Goal: Information Seeking & Learning: Learn about a topic

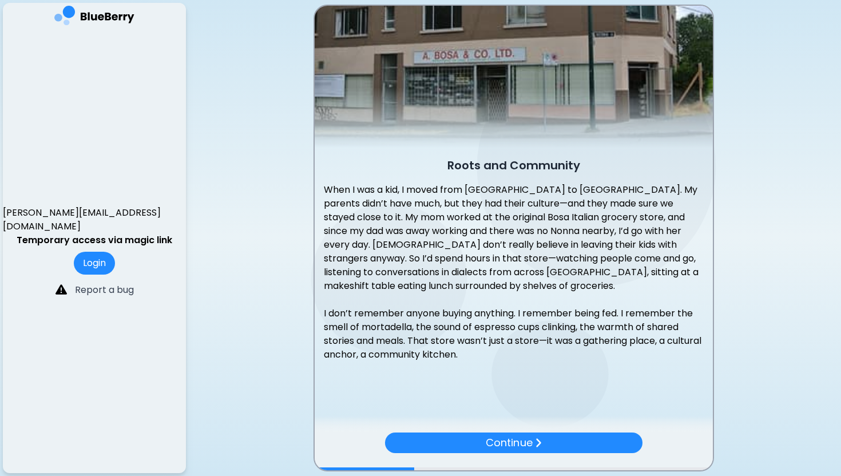
scroll to position [61, 0]
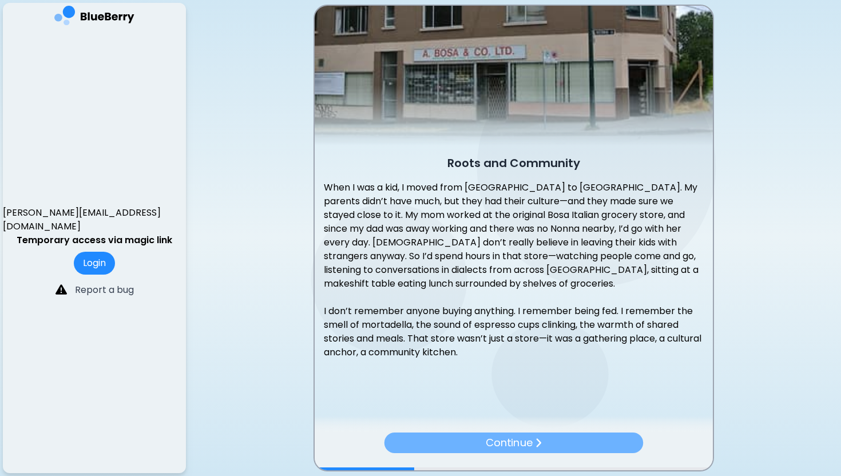
click at [520, 445] on p "Continue" at bounding box center [509, 443] width 46 height 16
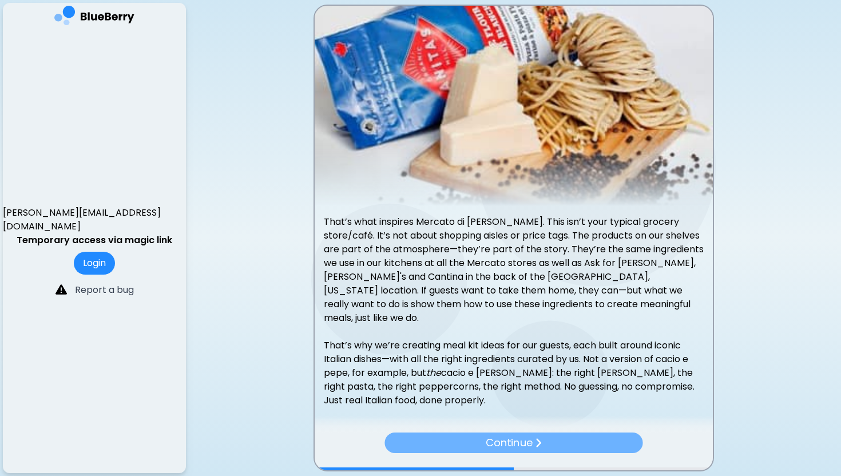
click at [519, 443] on p "Continue" at bounding box center [509, 443] width 46 height 16
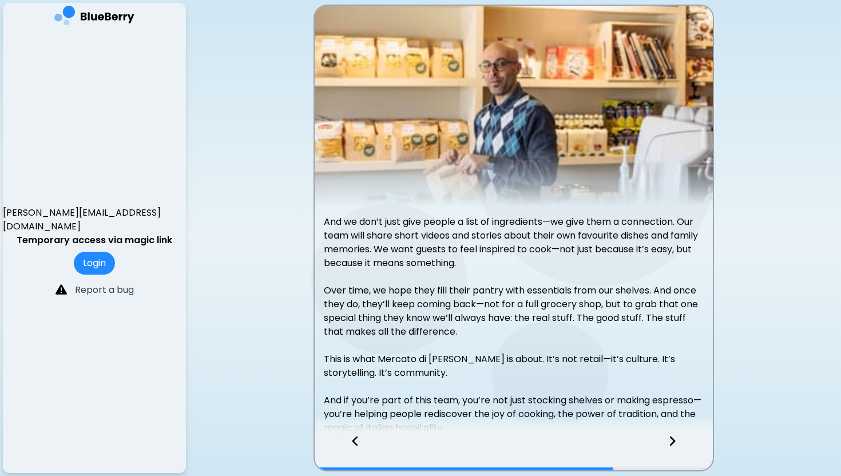
scroll to position [76, 0]
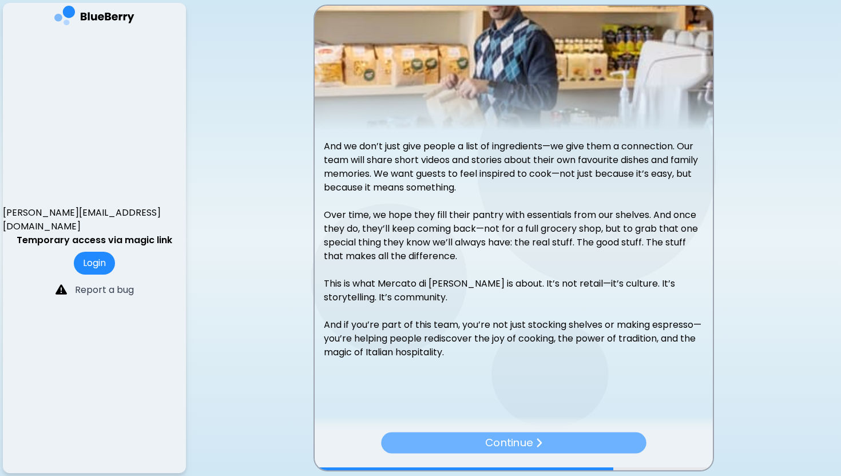
click at [530, 440] on p "Continue" at bounding box center [509, 442] width 48 height 17
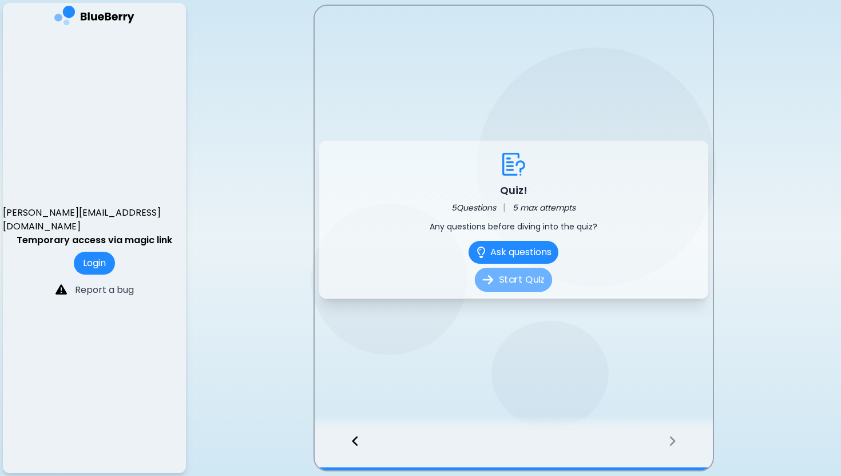
click at [524, 283] on button "Start Quiz" at bounding box center [513, 280] width 77 height 24
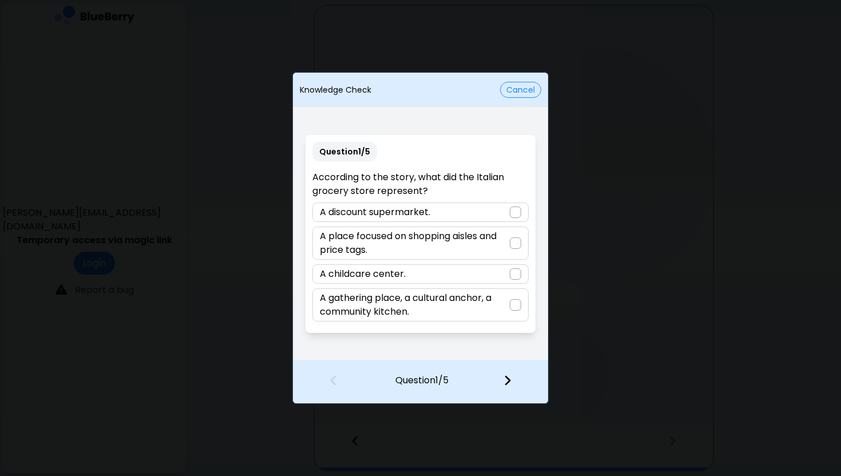
click at [513, 301] on div at bounding box center [515, 304] width 11 height 11
click at [508, 381] on img at bounding box center [508, 380] width 8 height 13
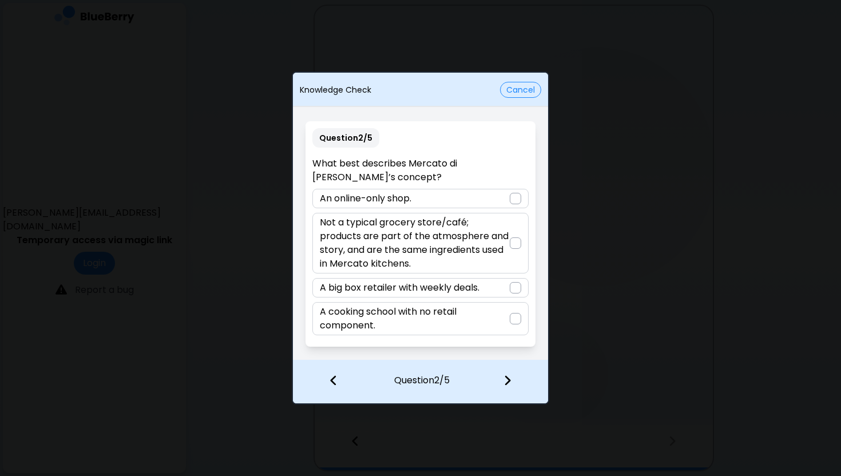
click at [517, 243] on div at bounding box center [515, 243] width 11 height 11
click at [512, 374] on div at bounding box center [515, 382] width 68 height 42
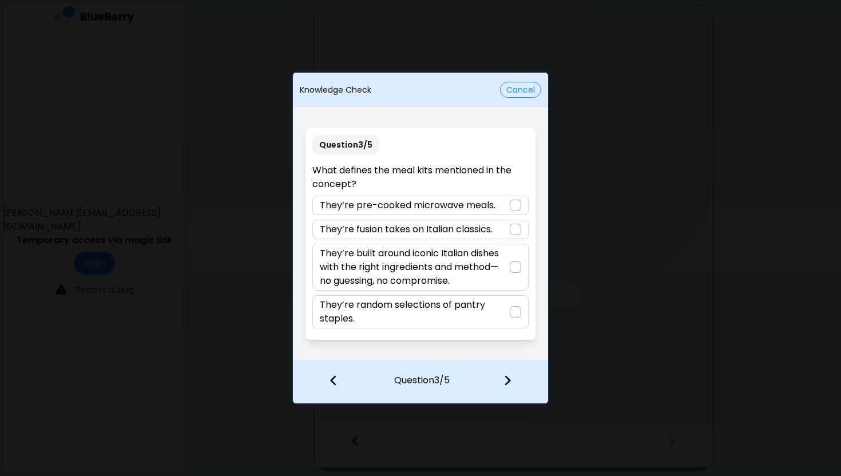
click at [516, 264] on div at bounding box center [515, 267] width 11 height 11
click at [508, 376] on img at bounding box center [508, 380] width 8 height 13
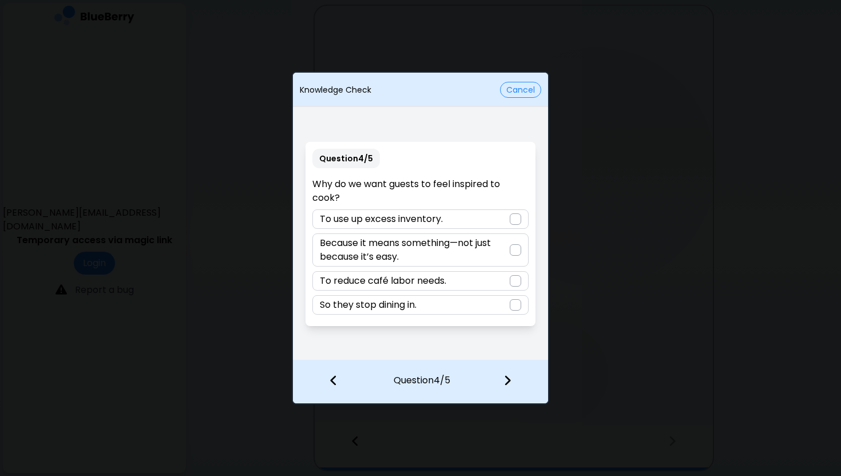
click at [512, 251] on div at bounding box center [515, 249] width 11 height 11
click at [505, 375] on img at bounding box center [508, 380] width 8 height 13
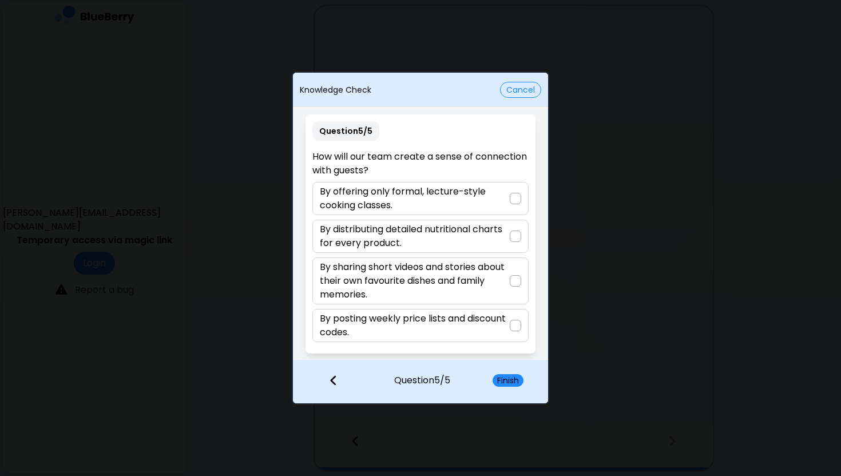
click at [513, 280] on div at bounding box center [515, 280] width 11 height 11
click at [511, 382] on button "Finish" at bounding box center [508, 380] width 31 height 13
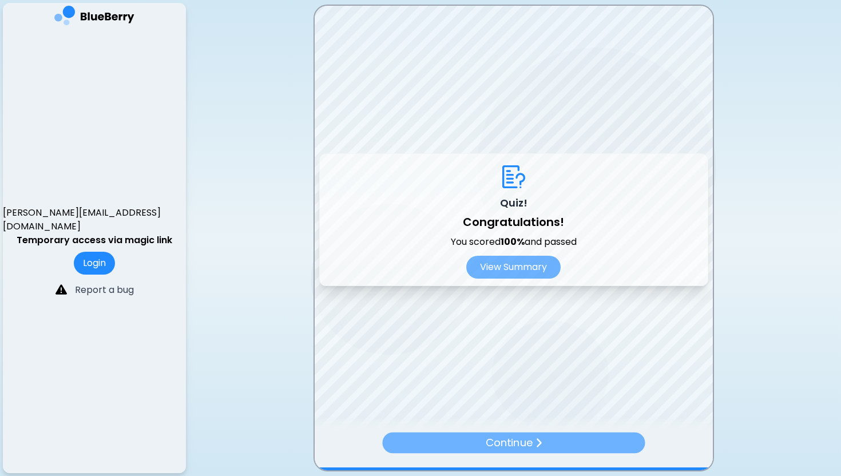
click at [517, 438] on p "Continue" at bounding box center [509, 442] width 48 height 17
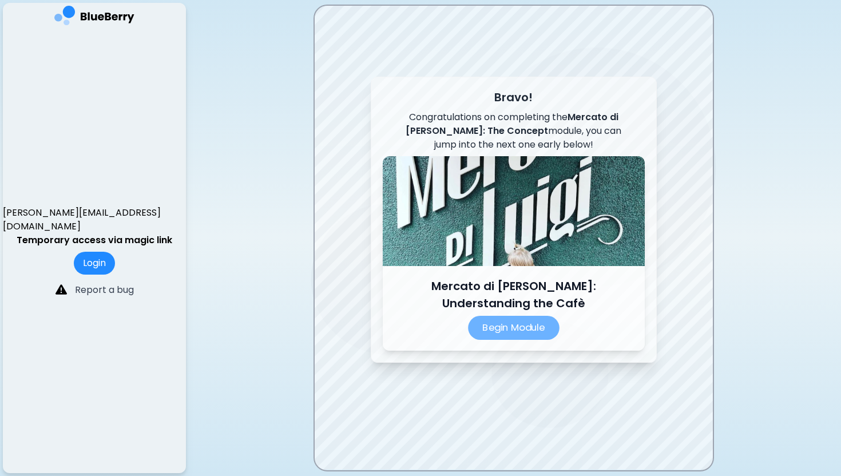
click at [505, 318] on p "Begin Module" at bounding box center [514, 328] width 92 height 24
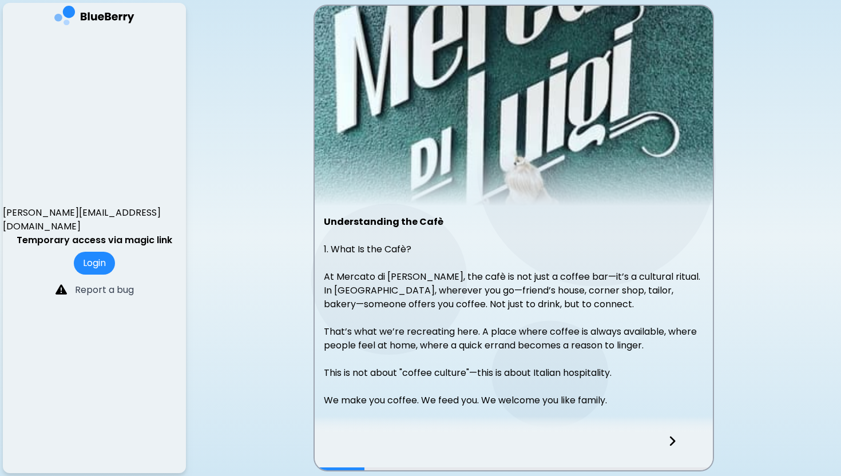
scroll to position [48, 0]
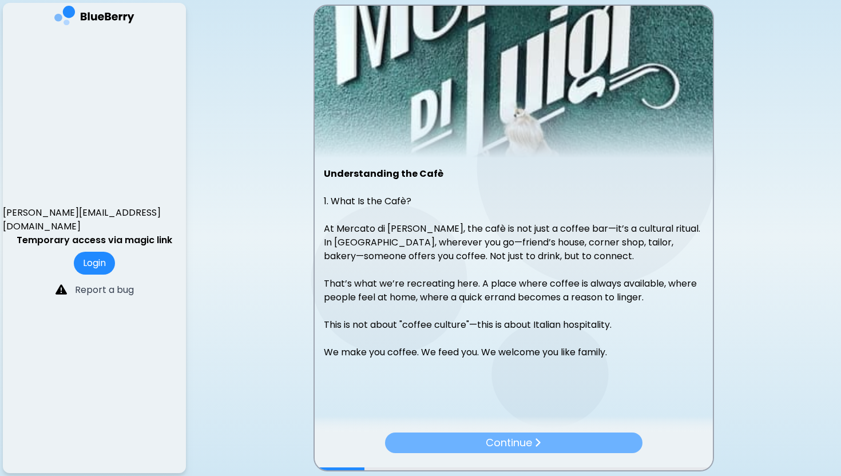
click at [524, 442] on p "Continue" at bounding box center [509, 443] width 46 height 16
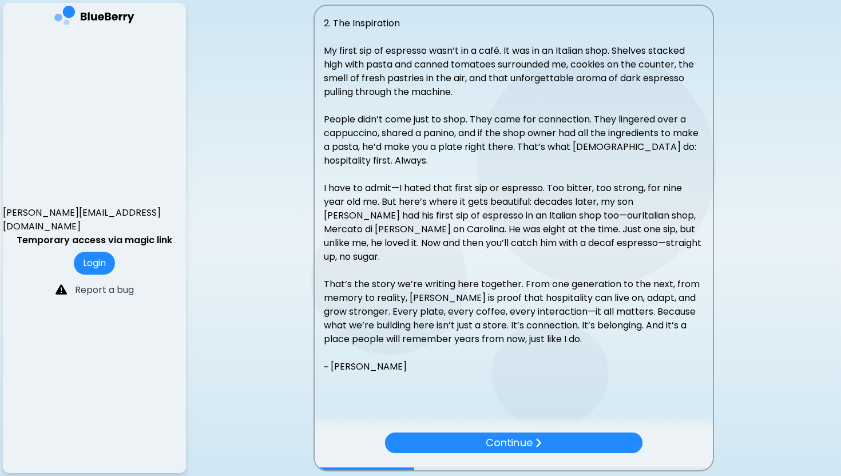
scroll to position [227, 0]
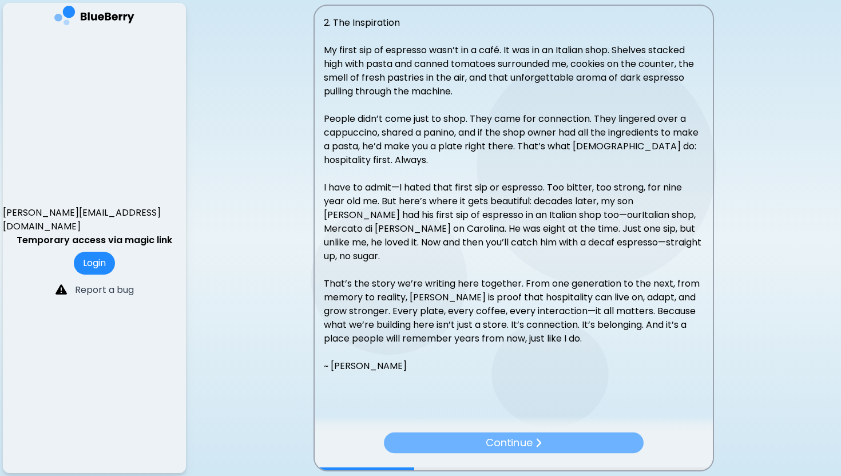
click at [524, 445] on p "Continue" at bounding box center [509, 443] width 47 height 16
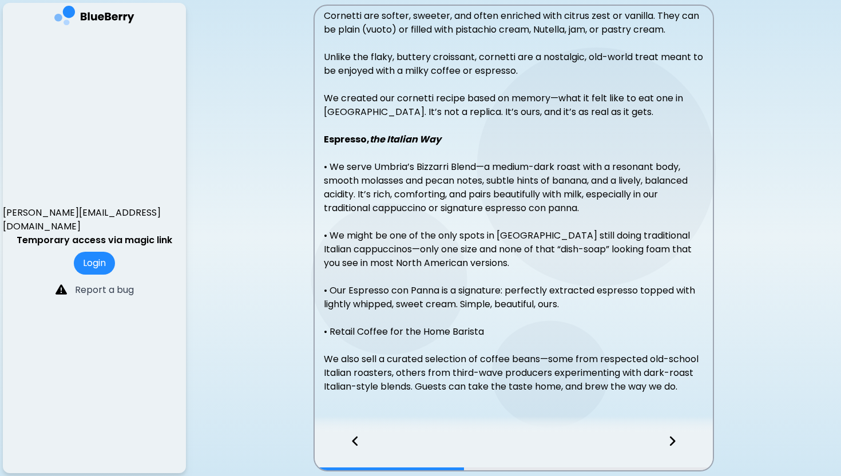
scroll to position [460, 0]
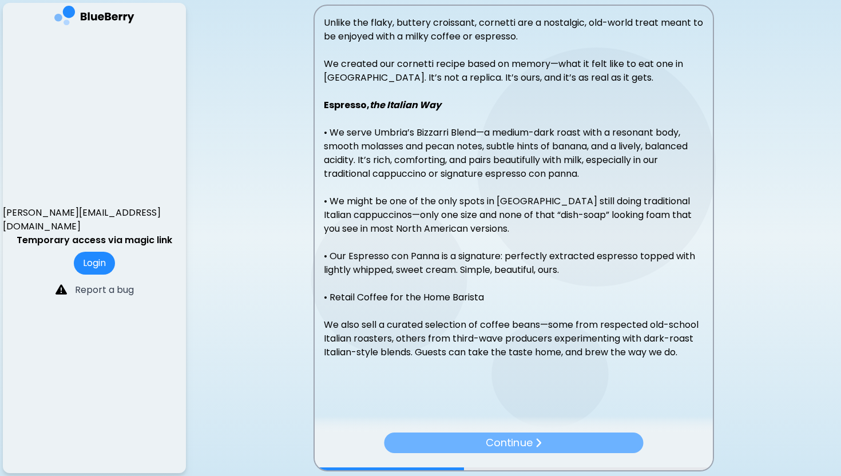
click at [517, 448] on p "Continue" at bounding box center [509, 443] width 47 height 16
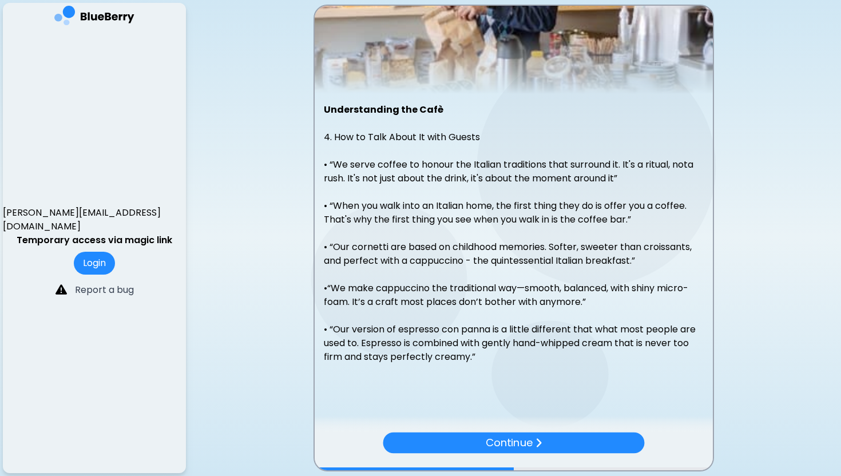
scroll to position [131, 0]
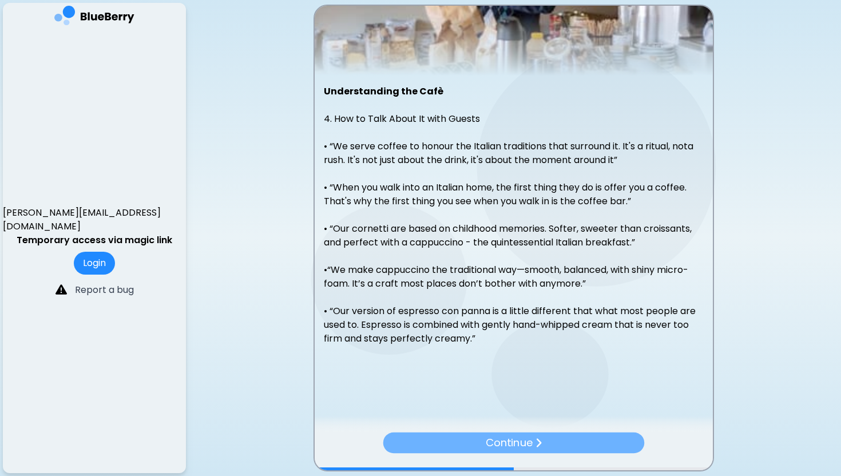
click at [519, 441] on p "Continue" at bounding box center [508, 442] width 47 height 16
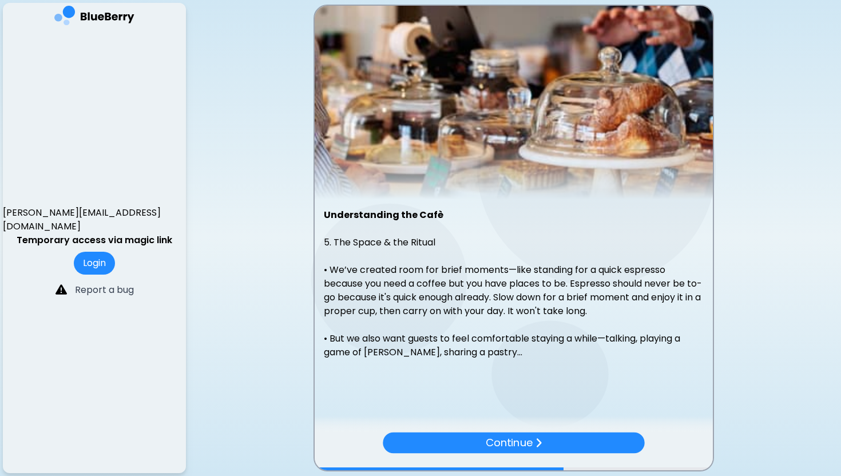
scroll to position [6, 0]
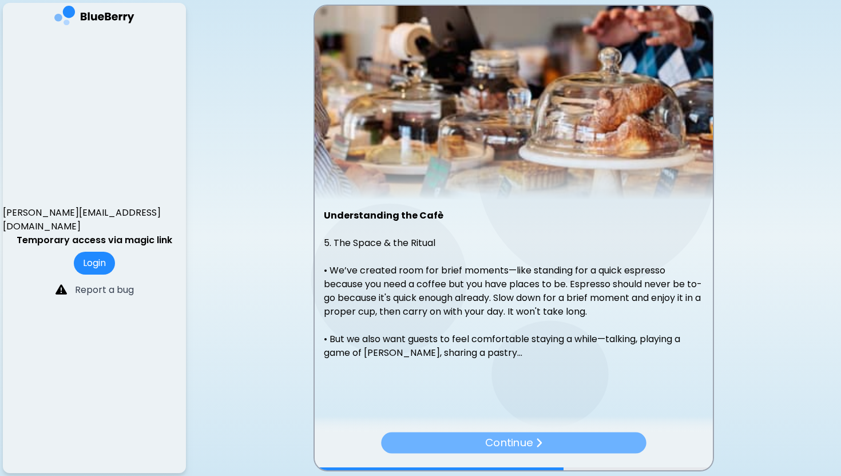
click at [519, 437] on p "Continue" at bounding box center [509, 442] width 48 height 17
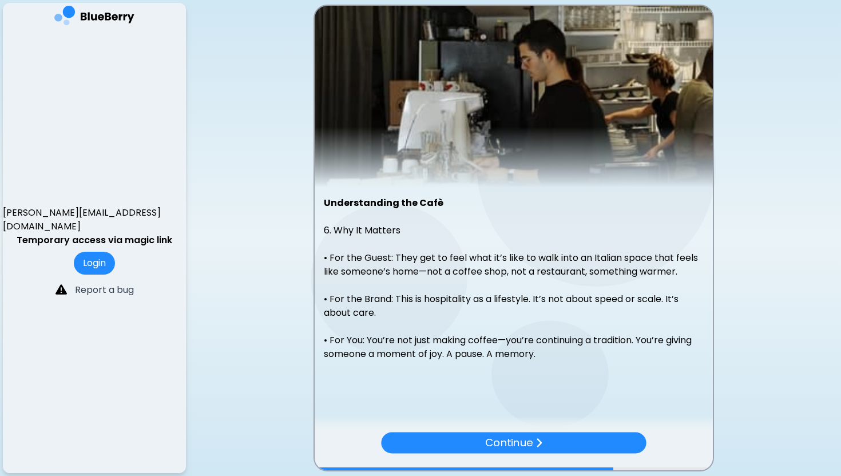
scroll to position [21, 0]
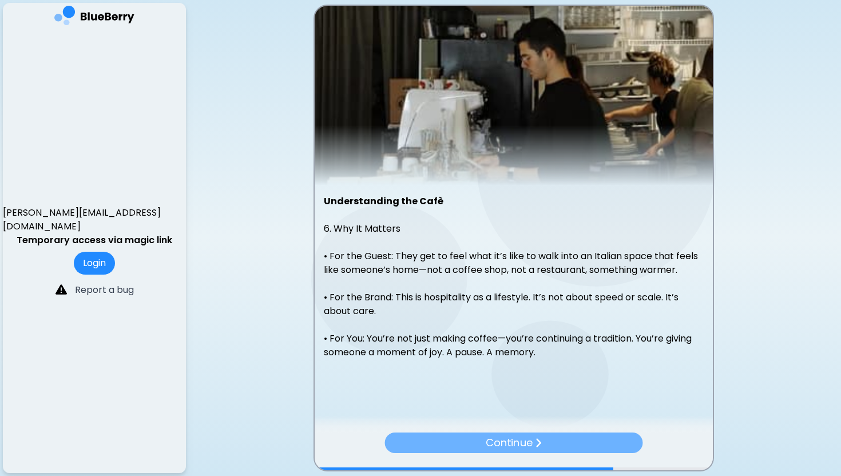
click at [507, 440] on p "Continue" at bounding box center [509, 443] width 46 height 16
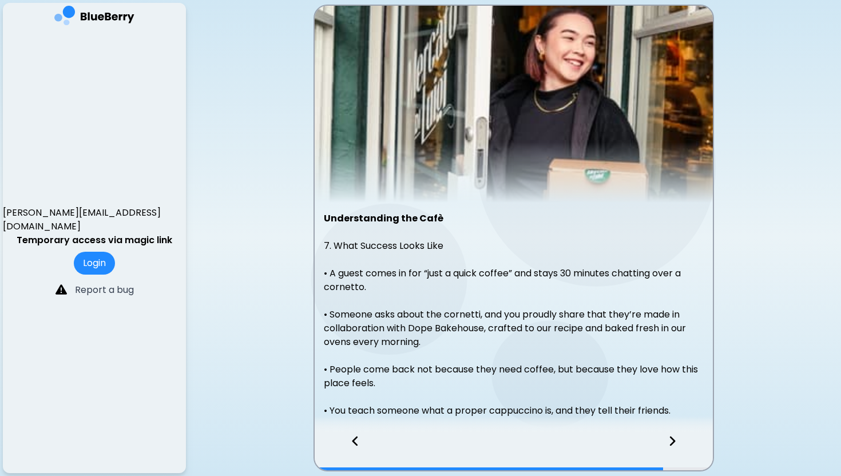
scroll to position [103, 0]
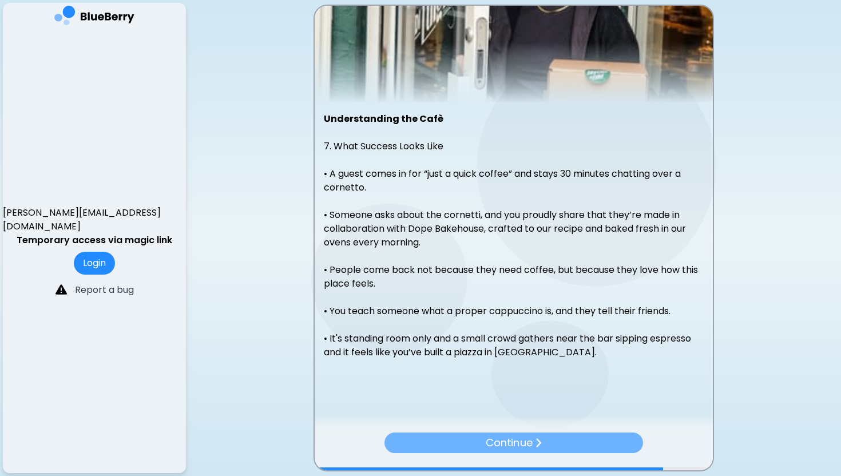
click at [526, 442] on p "Continue" at bounding box center [509, 443] width 46 height 16
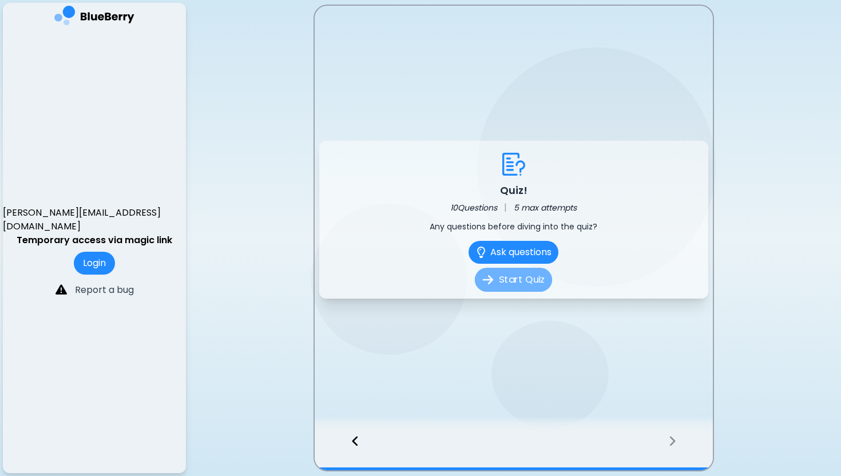
click at [526, 283] on button "Start Quiz" at bounding box center [513, 280] width 77 height 24
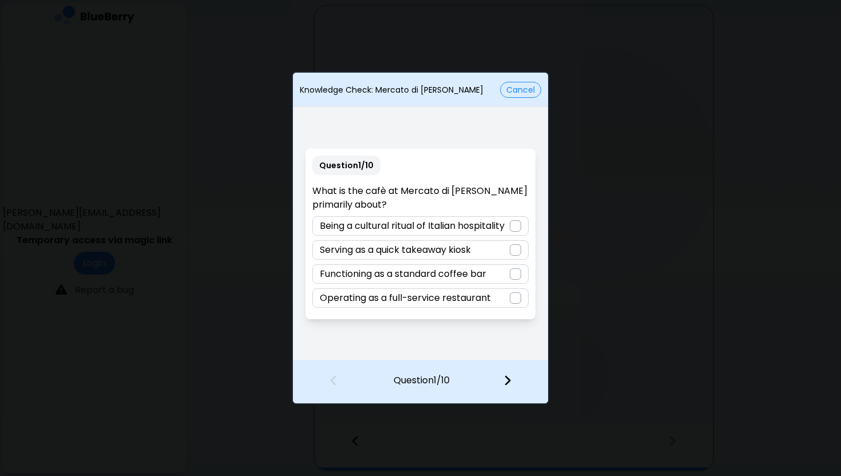
click at [517, 222] on div at bounding box center [515, 225] width 11 height 11
click at [510, 373] on div at bounding box center [515, 382] width 68 height 42
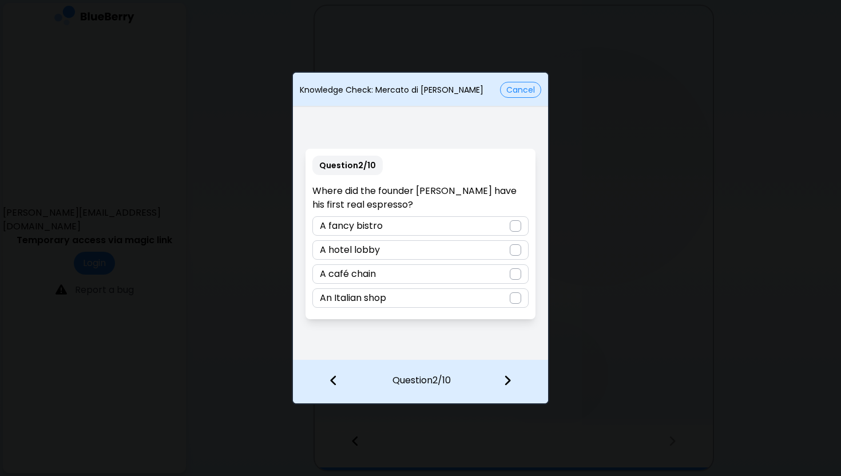
click at [520, 297] on div at bounding box center [515, 298] width 11 height 11
click at [508, 381] on img at bounding box center [508, 380] width 8 height 13
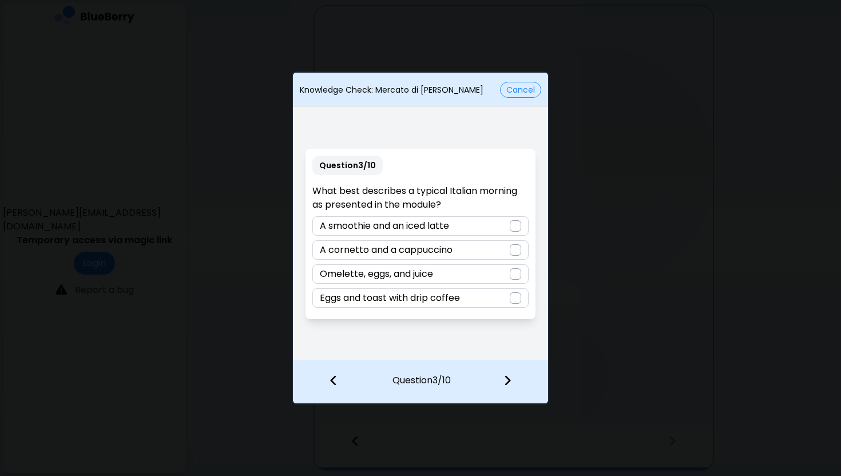
click at [519, 248] on div at bounding box center [515, 249] width 11 height 11
click at [509, 380] on img at bounding box center [508, 380] width 8 height 13
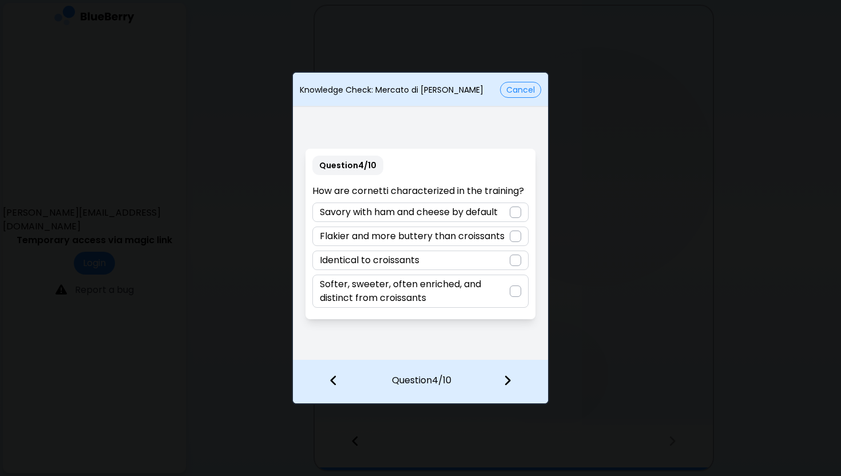
click at [515, 287] on div at bounding box center [515, 291] width 11 height 11
click at [508, 379] on img at bounding box center [508, 380] width 8 height 13
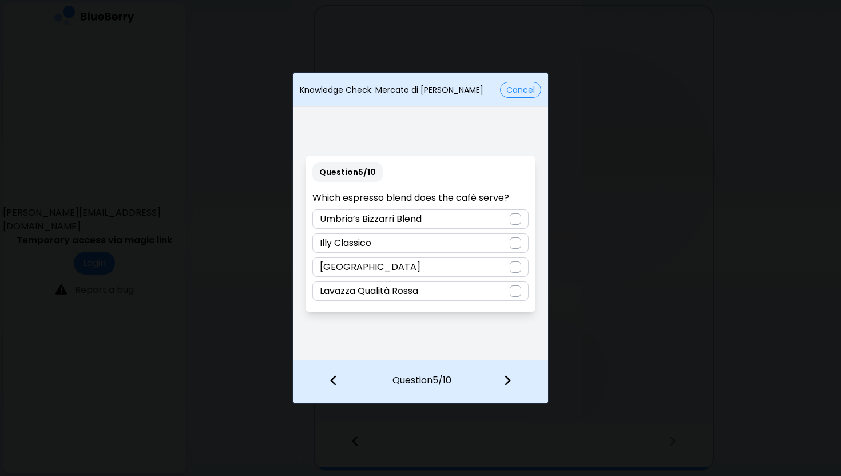
click at [517, 216] on div at bounding box center [515, 219] width 11 height 11
click at [508, 384] on img at bounding box center [508, 380] width 8 height 13
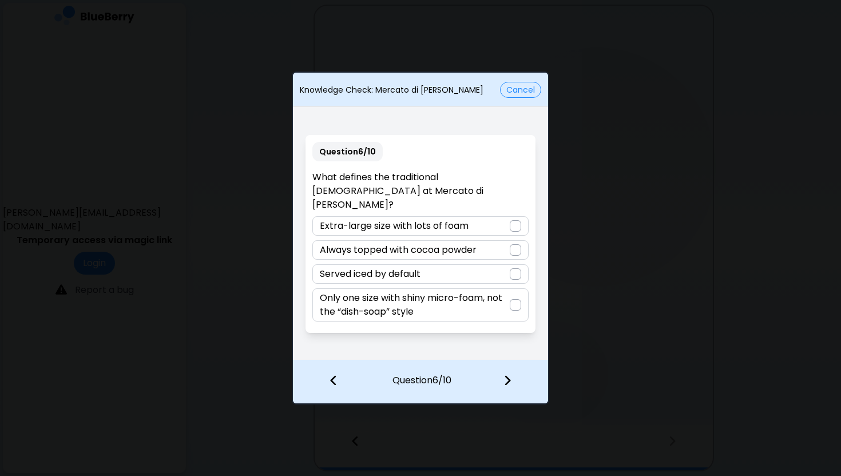
click at [515, 299] on div at bounding box center [515, 304] width 11 height 11
click at [508, 381] on img at bounding box center [508, 380] width 8 height 13
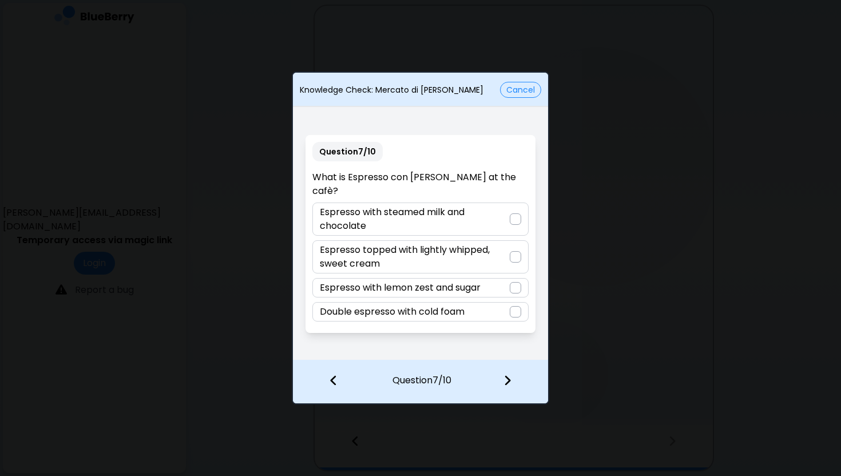
click at [510, 251] on div at bounding box center [515, 256] width 11 height 11
click at [508, 384] on img at bounding box center [508, 380] width 8 height 13
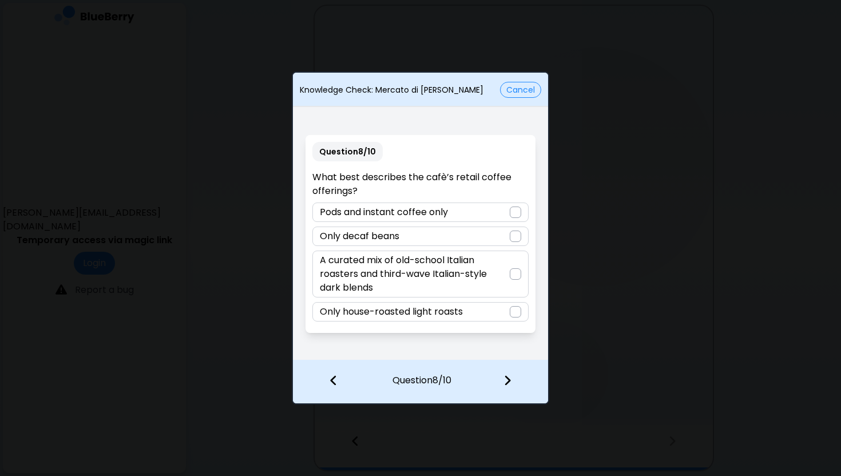
click at [515, 275] on div at bounding box center [515, 273] width 11 height 11
click at [509, 377] on img at bounding box center [508, 380] width 8 height 13
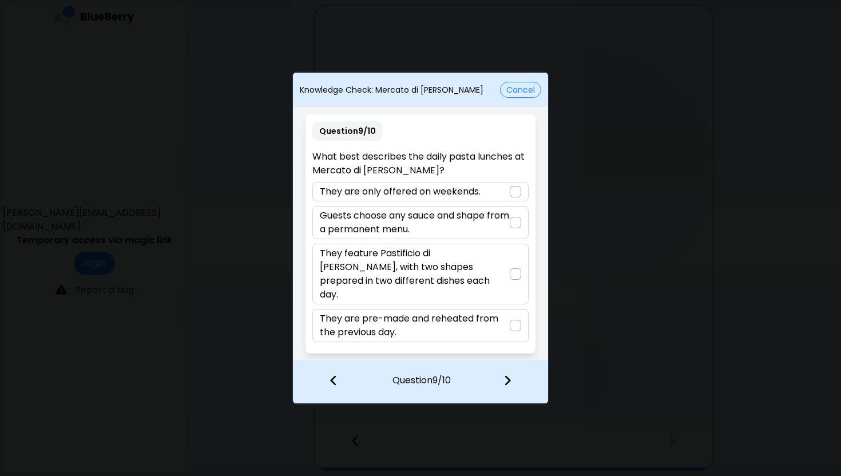
click at [513, 272] on div at bounding box center [515, 273] width 11 height 11
click at [509, 380] on img at bounding box center [508, 380] width 8 height 13
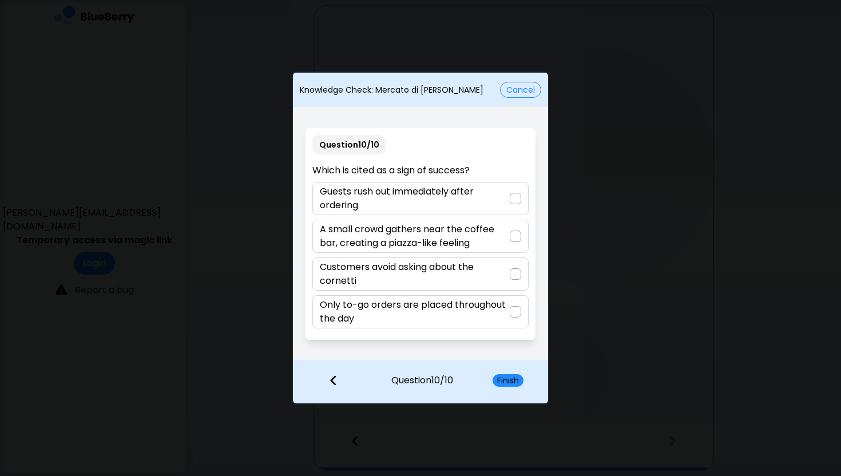
click at [516, 234] on div at bounding box center [515, 236] width 11 height 11
click at [505, 379] on button "Finish" at bounding box center [508, 380] width 31 height 13
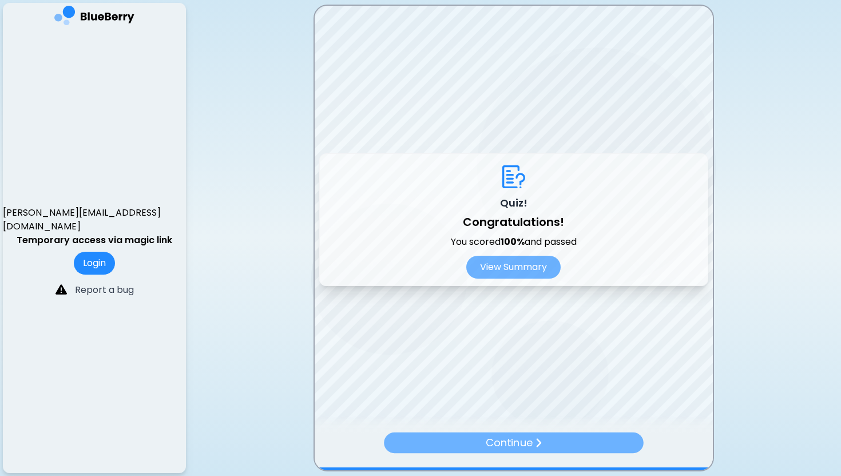
click at [528, 441] on p "Continue" at bounding box center [509, 443] width 47 height 16
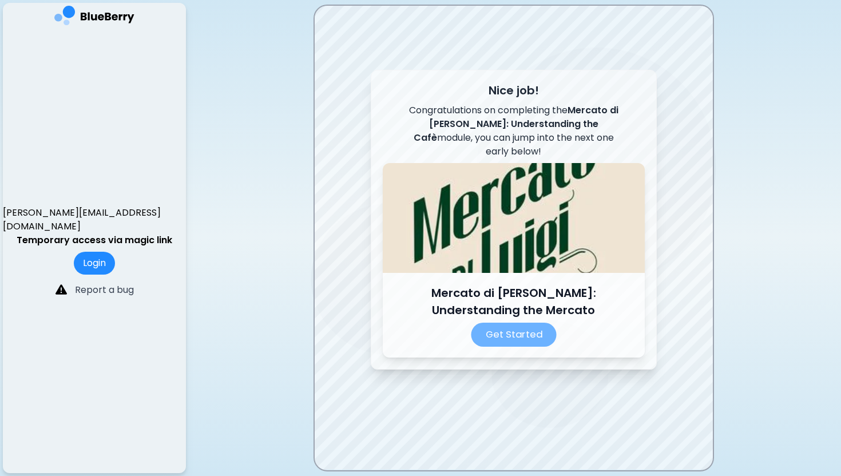
click at [507, 327] on p "Get Started" at bounding box center [513, 335] width 85 height 24
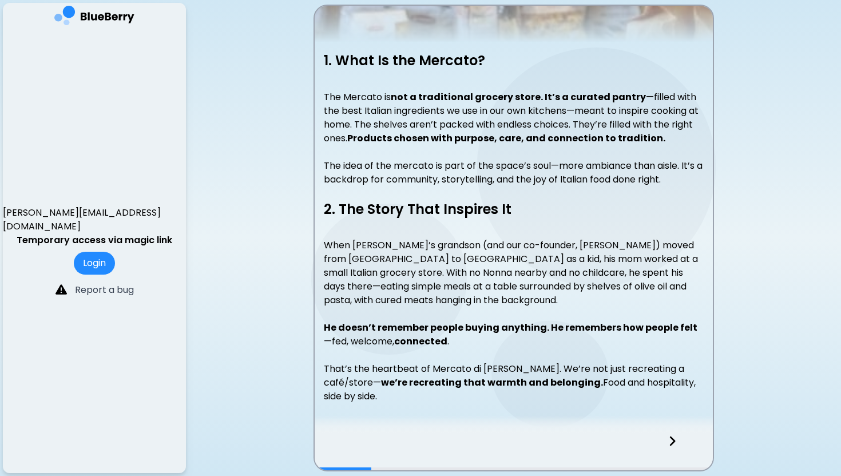
scroll to position [188, 0]
